Goal: Information Seeking & Learning: Find specific fact

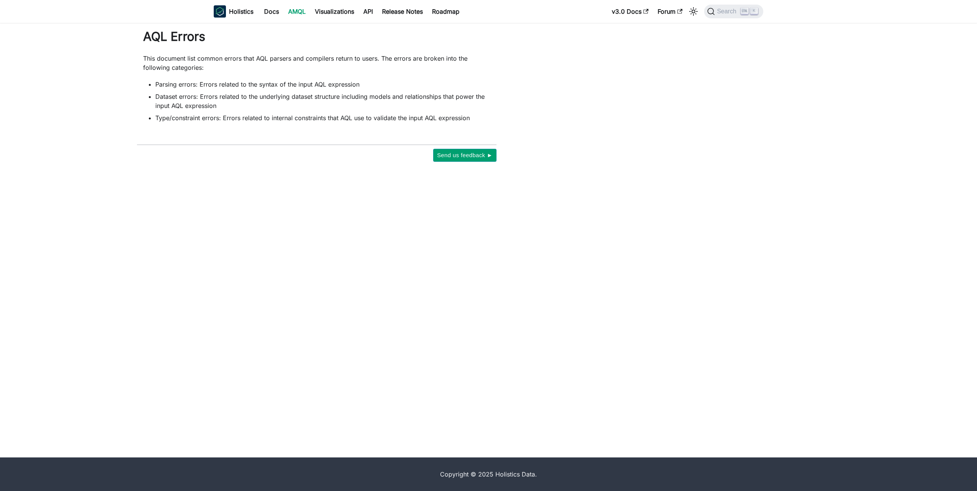
click at [293, 10] on link "AMQL" at bounding box center [297, 11] width 27 height 12
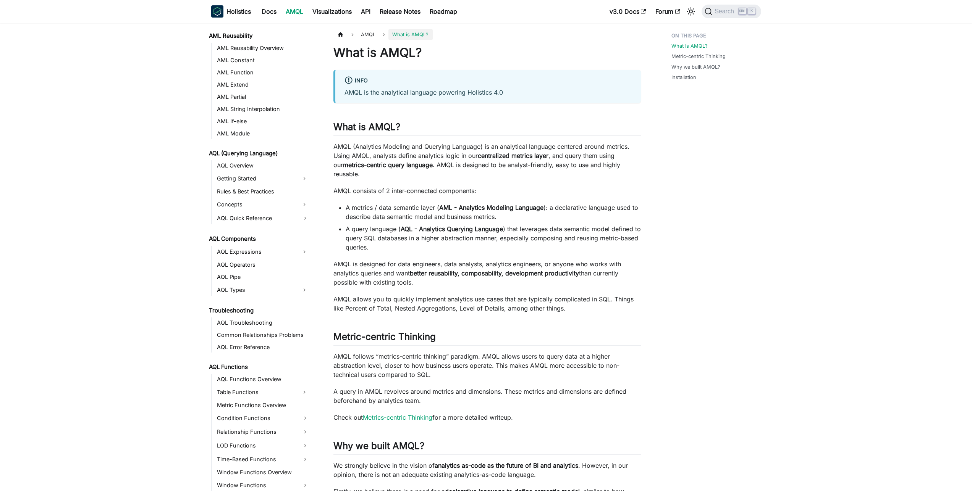
scroll to position [315, 0]
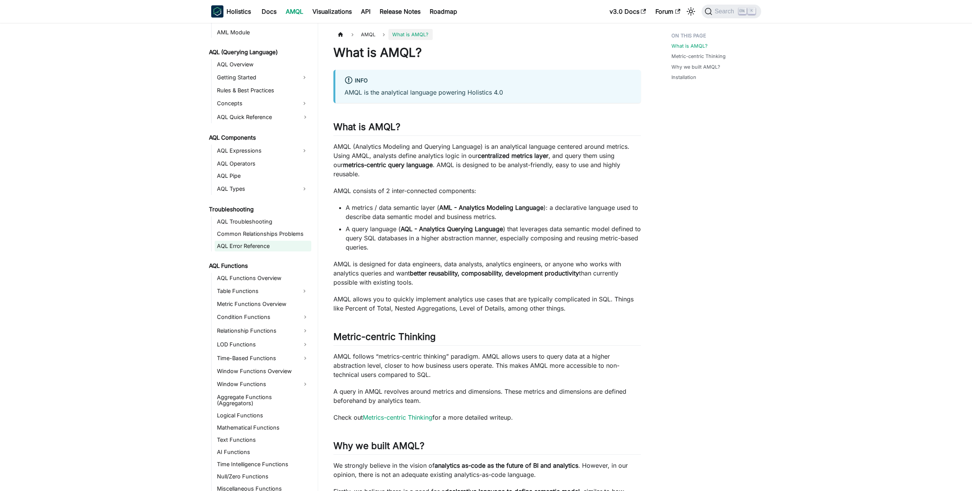
click at [249, 245] on link "AQL Error Reference" at bounding box center [263, 246] width 97 height 11
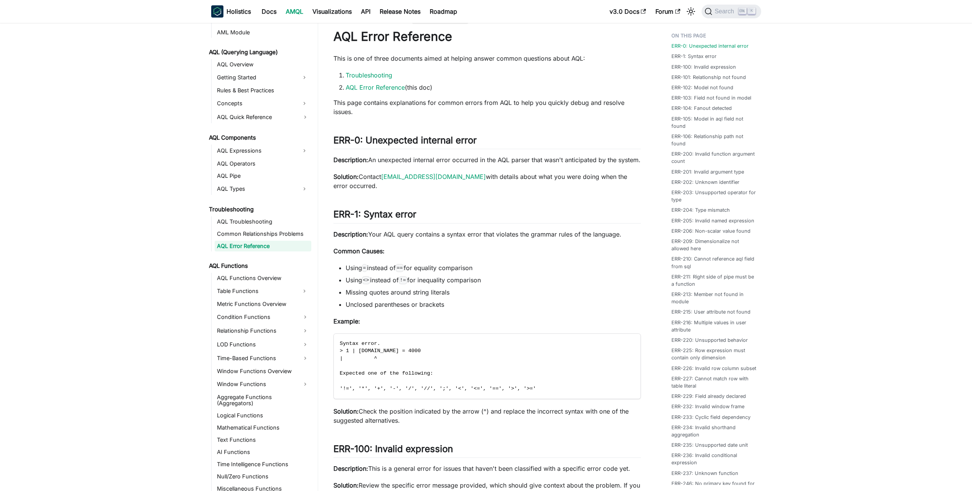
scroll to position [24, 0]
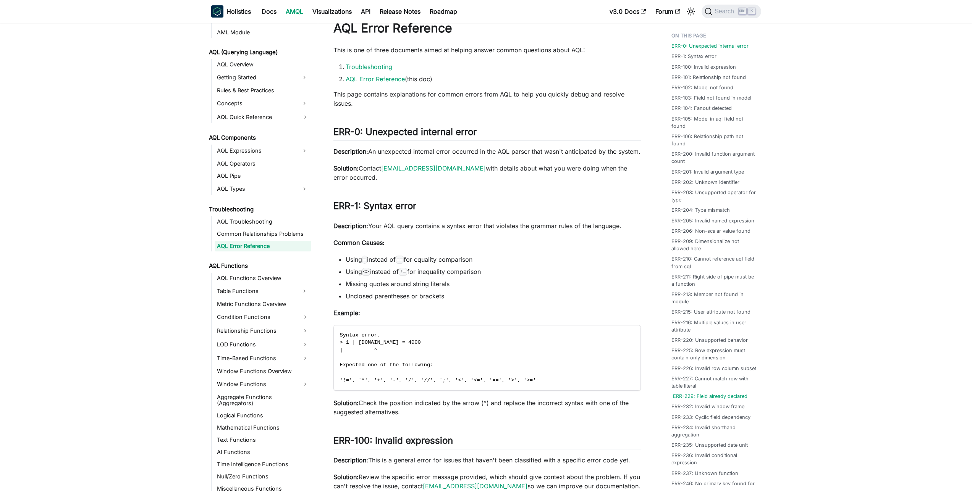
click at [689, 400] on link "ERR-229: Field already declared" at bounding box center [710, 396] width 74 height 7
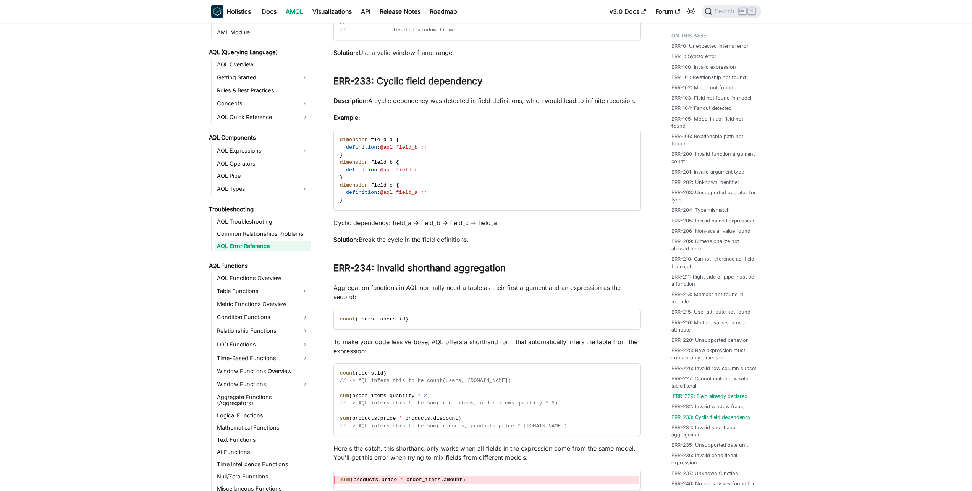
click at [697, 400] on link "ERR-229: Field already declared" at bounding box center [710, 396] width 74 height 7
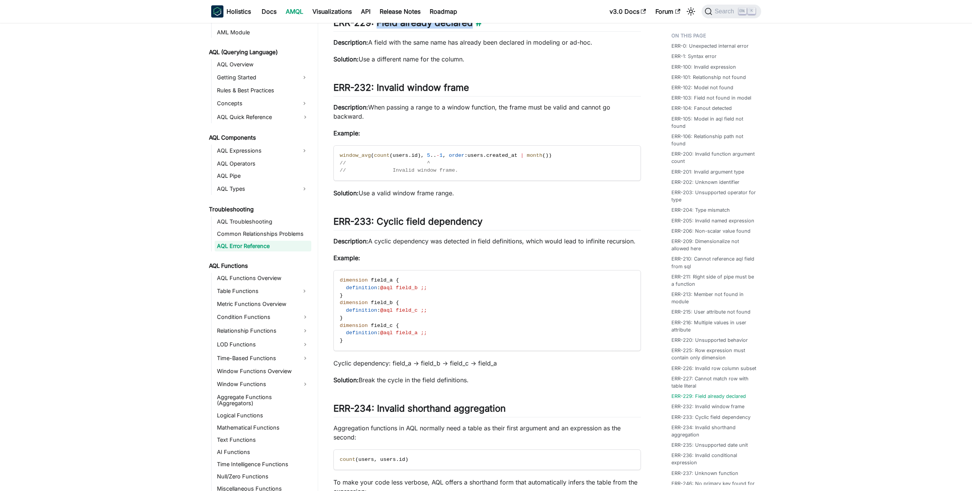
drag, startPoint x: 378, startPoint y: 31, endPoint x: 473, endPoint y: 32, distance: 95.8
click at [473, 32] on h2 "ERR-229: Field already declared ​" at bounding box center [486, 24] width 307 height 15
copy h2 "Field already declared"
